Goal: Information Seeking & Learning: Learn about a topic

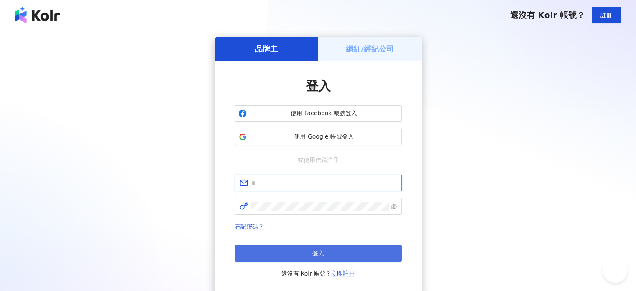
type input "**********"
click at [281, 251] on button "登入" at bounding box center [318, 253] width 167 height 17
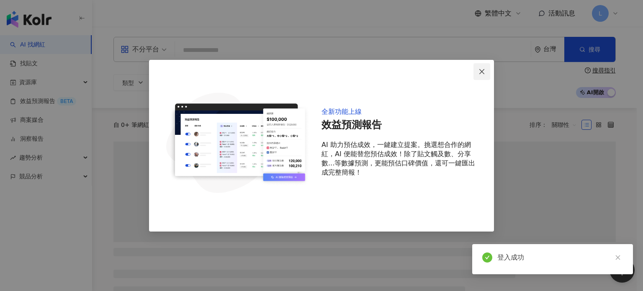
click at [478, 71] on icon "close" at bounding box center [481, 71] width 7 height 7
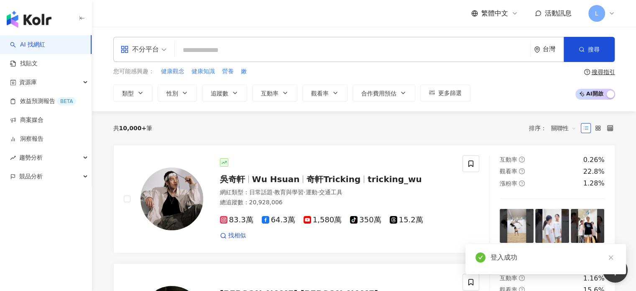
click at [220, 51] on input "search" at bounding box center [352, 50] width 349 height 16
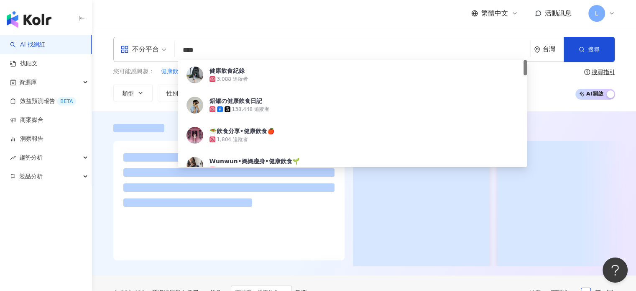
type input "****"
click at [231, 17] on div "繁體中文 活動訊息 L" at bounding box center [364, 13] width 502 height 27
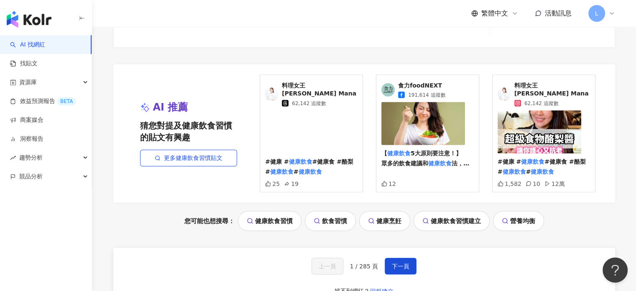
scroll to position [1813, 0]
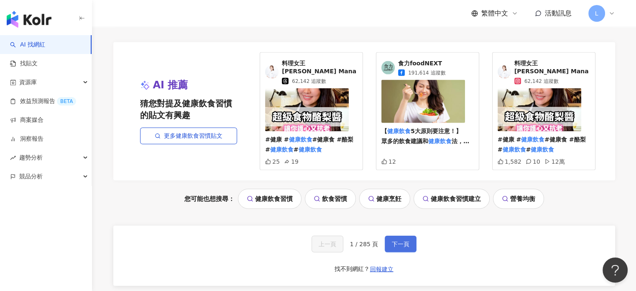
click at [392, 241] on span "下一頁" at bounding box center [401, 244] width 18 height 7
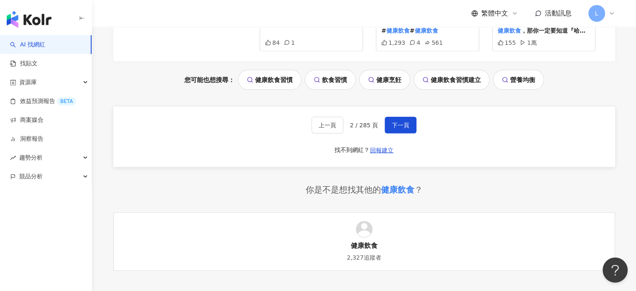
scroll to position [1803, 0]
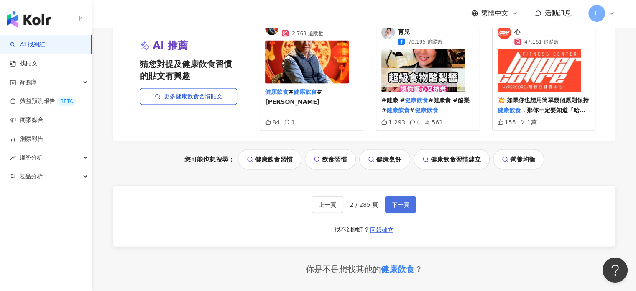
click at [395, 201] on span "下一頁" at bounding box center [401, 204] width 18 height 7
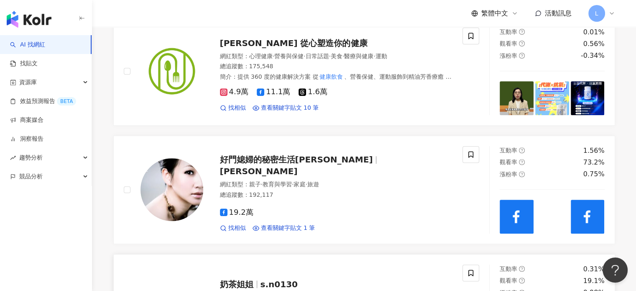
scroll to position [398, 0]
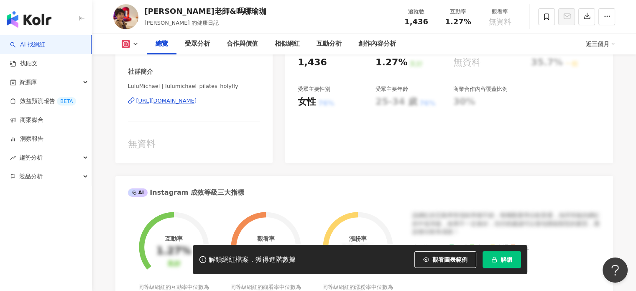
scroll to position [139, 0]
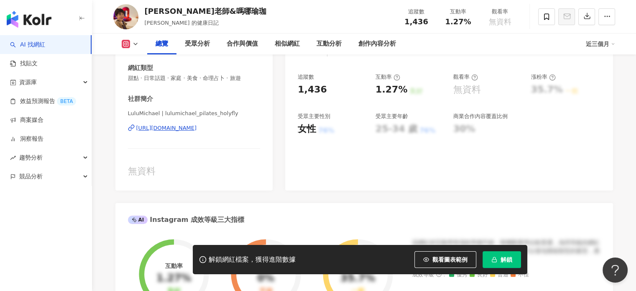
click at [197, 131] on div "https://www.instagram.com/lulumichael_pilates_holyfly/" at bounding box center [166, 128] width 61 height 8
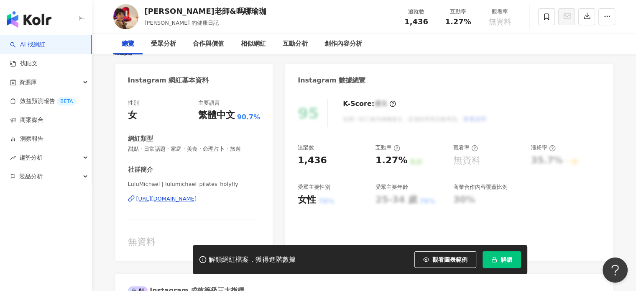
scroll to position [0, 0]
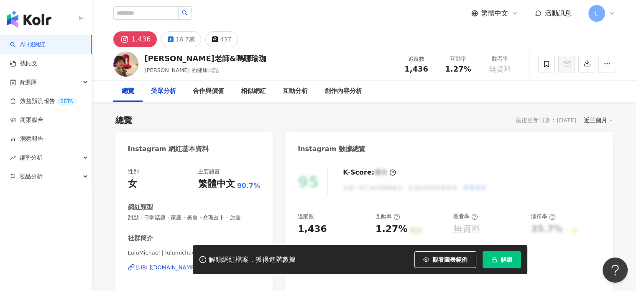
click at [173, 95] on div "受眾分析" at bounding box center [163, 91] width 25 height 10
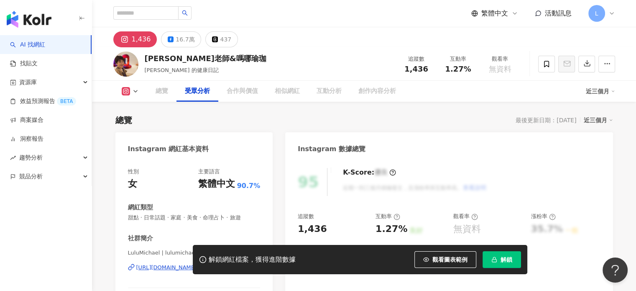
scroll to position [697, 0]
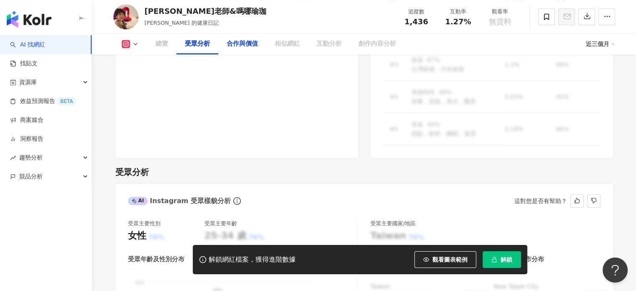
click at [239, 43] on div "合作與價值" at bounding box center [242, 44] width 31 height 10
click at [245, 44] on div "合作與價值" at bounding box center [242, 44] width 31 height 10
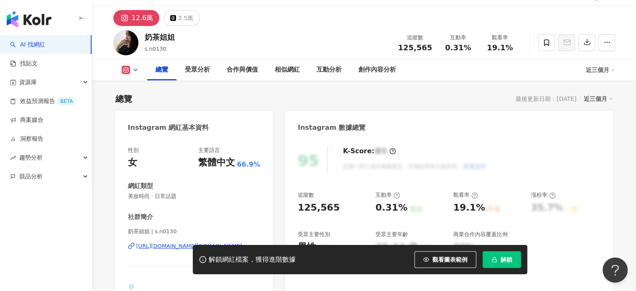
scroll to position [69, 0]
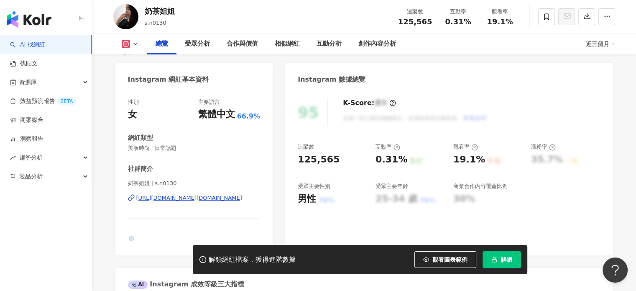
scroll to position [69, 0]
